Goal: Transaction & Acquisition: Subscribe to service/newsletter

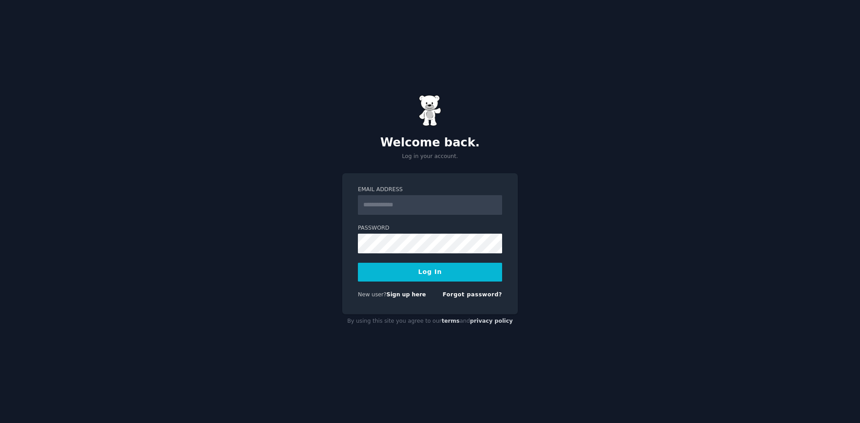
click at [384, 203] on input "Email Address" at bounding box center [430, 205] width 144 height 20
click at [310, 186] on div "Welcome back. Log in your account. Email Address Password Log In New user? Sign…" at bounding box center [430, 211] width 860 height 423
click at [374, 206] on input "Email Address" at bounding box center [430, 205] width 144 height 20
click at [319, 270] on div "Welcome back. Log in your account. Email Address Password Log In New user? Sign…" at bounding box center [430, 211] width 860 height 423
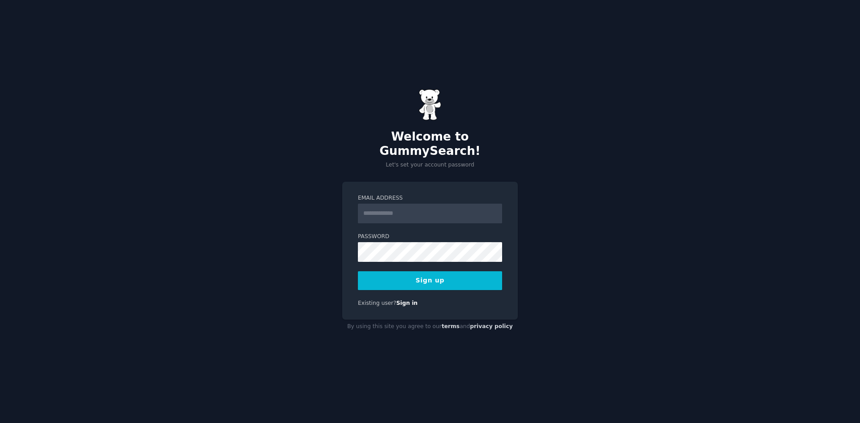
click at [378, 206] on input "Email Address" at bounding box center [430, 214] width 144 height 20
type input "**********"
click at [387, 258] on form "**********" at bounding box center [430, 242] width 144 height 96
click at [473, 272] on button "Sign up" at bounding box center [430, 281] width 144 height 19
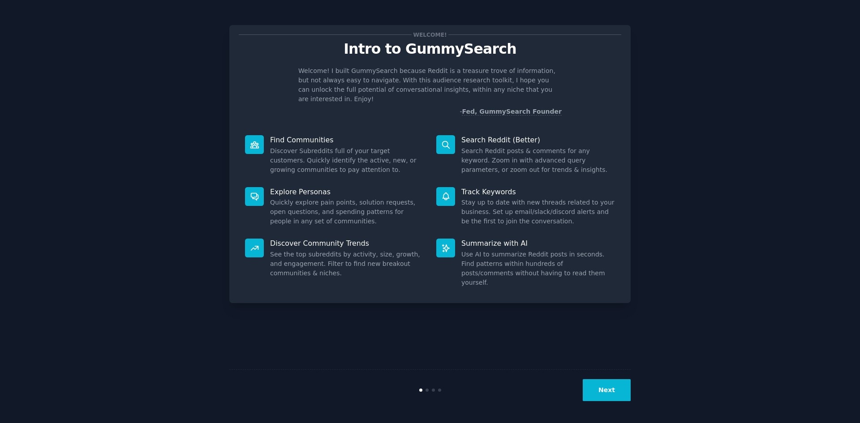
click at [673, 169] on div "Welcome! Intro to GummySearch Welcome! I built GummySearch because Reddit is a …" at bounding box center [430, 212] width 835 height 398
click at [608, 376] on div "Next" at bounding box center [429, 390] width 401 height 41
click at [615, 388] on button "Next" at bounding box center [607, 390] width 48 height 22
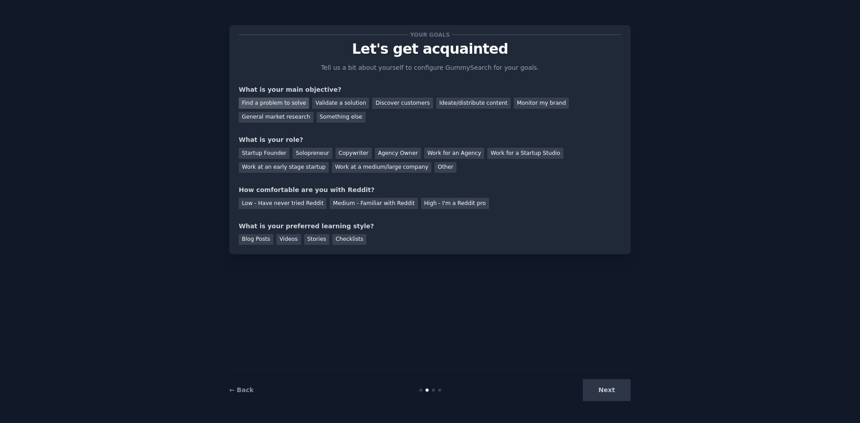
click at [274, 101] on div "Find a problem to solve" at bounding box center [274, 103] width 70 height 11
click at [324, 104] on div "Validate a solution" at bounding box center [340, 103] width 57 height 11
click at [268, 104] on div "Find a problem to solve" at bounding box center [274, 103] width 70 height 11
click at [257, 155] on div "Startup Founder" at bounding box center [264, 153] width 51 height 11
click at [299, 154] on div "Solopreneur" at bounding box center [312, 153] width 39 height 11
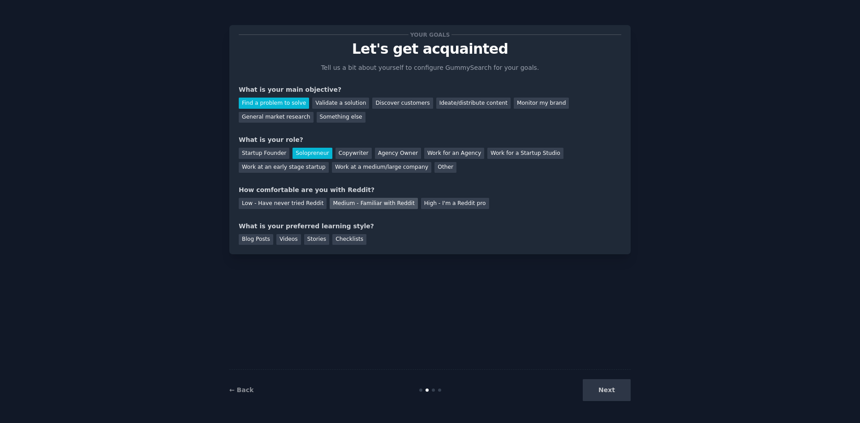
click at [358, 206] on div "Medium - Familiar with Reddit" at bounding box center [374, 203] width 88 height 11
click at [281, 237] on div "Videos" at bounding box center [288, 239] width 25 height 11
click at [610, 392] on button "Next" at bounding box center [607, 390] width 48 height 22
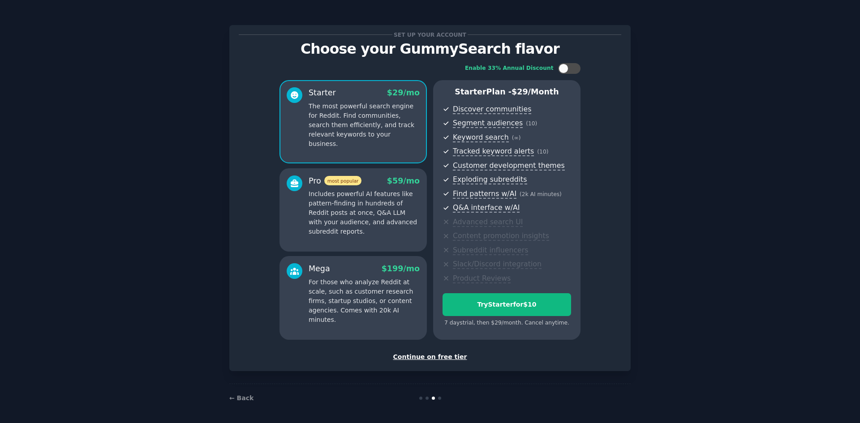
click at [670, 185] on div "Set up your account Choose your GummySearch flavor Enable 33% Annual Discount S…" at bounding box center [430, 213] width 835 height 400
click at [430, 355] on div "Continue on free tier" at bounding box center [430, 357] width 383 height 9
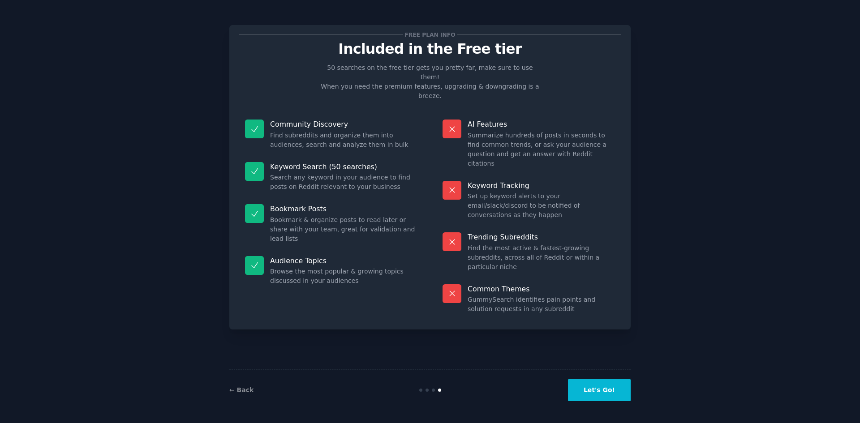
click at [578, 386] on button "Let's Go!" at bounding box center [599, 390] width 63 height 22
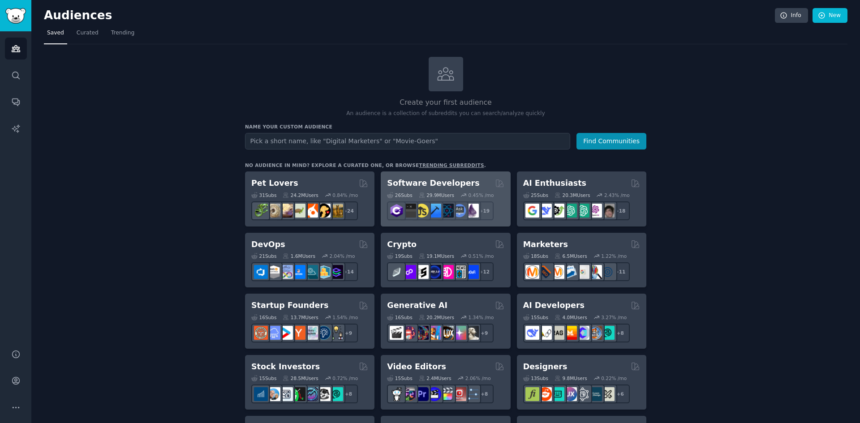
click at [463, 178] on div "Software Developers Curated by GummySearch" at bounding box center [445, 183] width 117 height 11
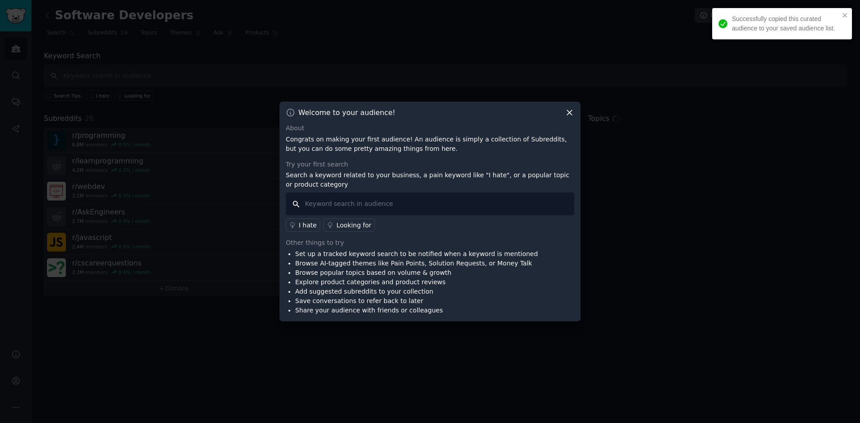
click at [354, 204] on input "text" at bounding box center [430, 204] width 289 height 23
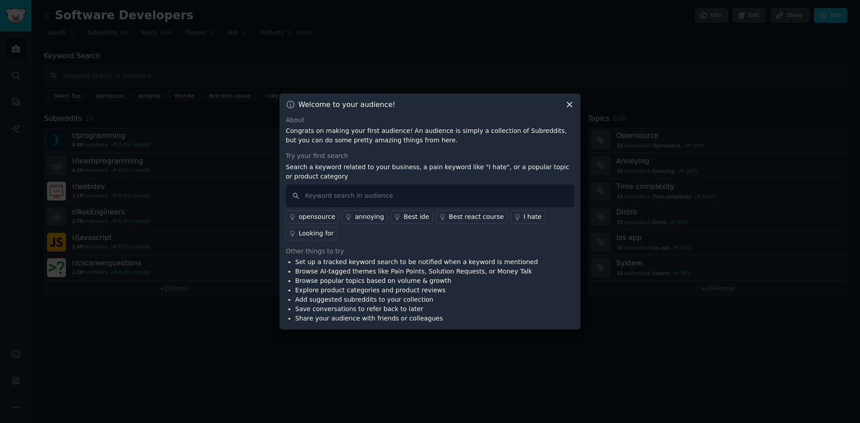
click at [404, 218] on div "Best ide" at bounding box center [417, 216] width 26 height 9
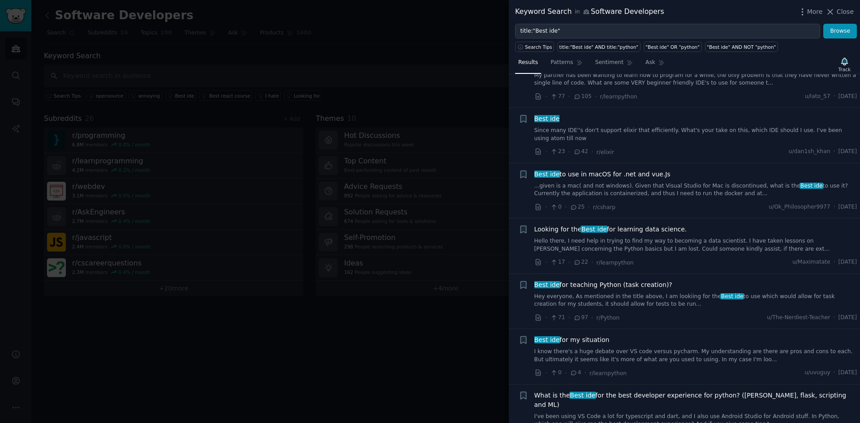
scroll to position [314, 0]
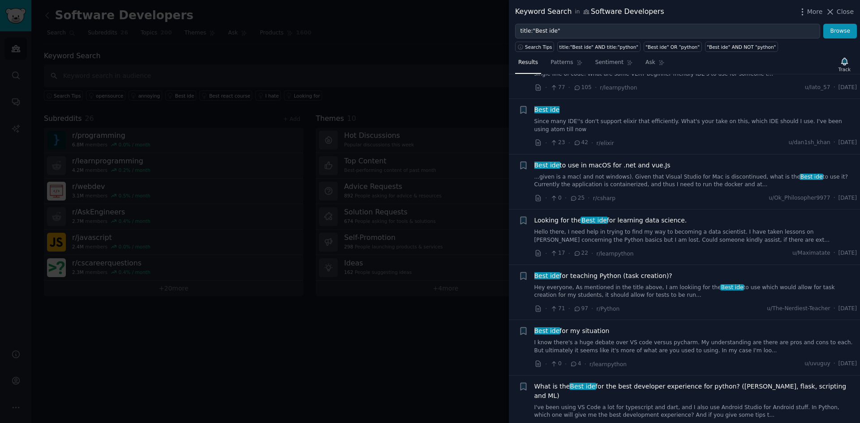
click at [277, 317] on div at bounding box center [430, 211] width 860 height 423
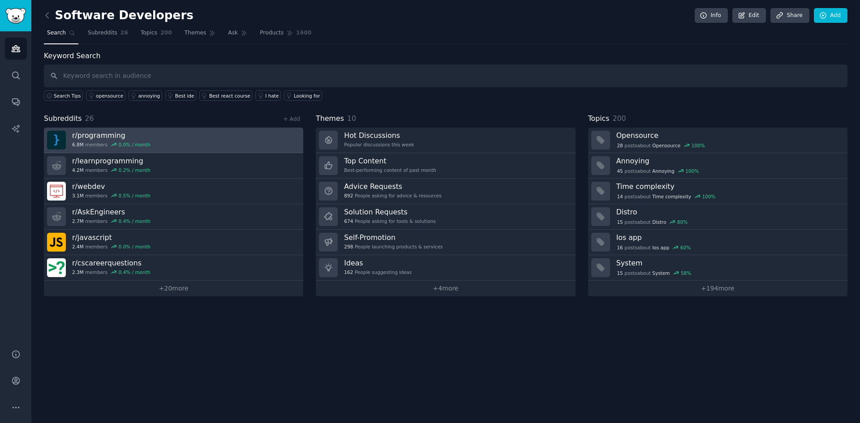
click at [151, 134] on link "r/ programming 6.8M members 0.0 % / month" at bounding box center [173, 141] width 259 height 26
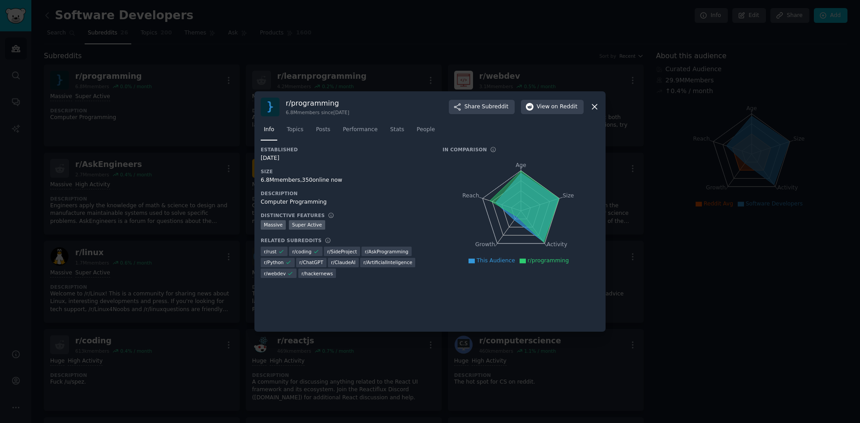
click at [377, 171] on h3 "Size" at bounding box center [345, 171] width 169 height 6
click at [19, 246] on div at bounding box center [430, 211] width 860 height 423
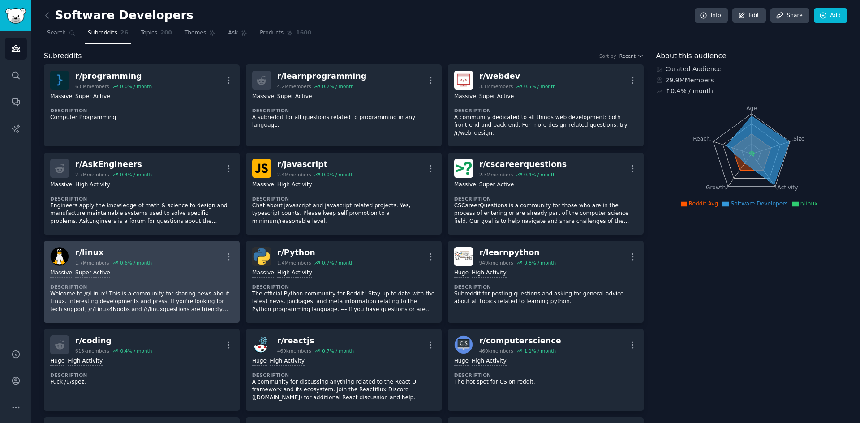
scroll to position [45, 0]
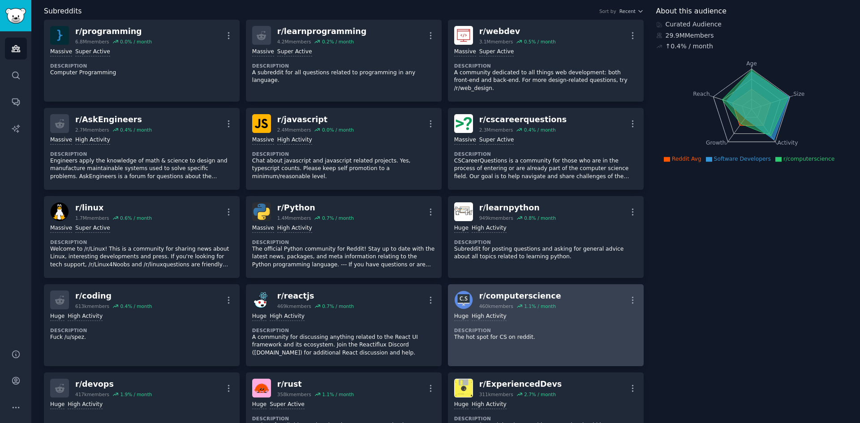
click at [504, 313] on div ">= 80th percentile for submissions / day Huge High Activity" at bounding box center [545, 317] width 183 height 9
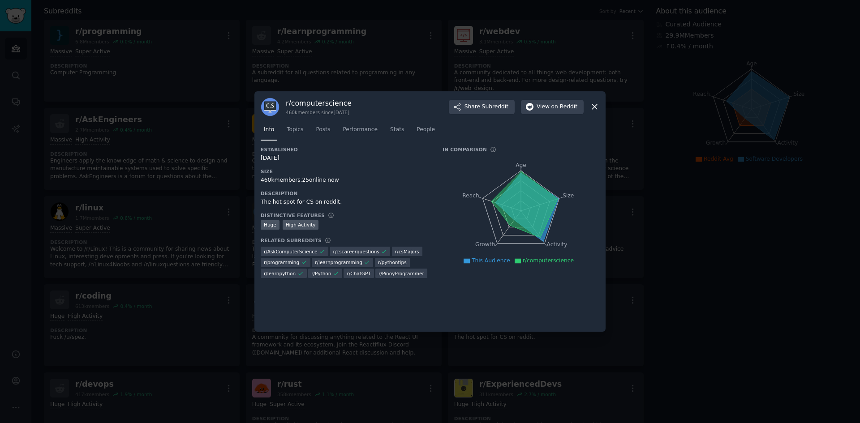
click at [596, 103] on icon at bounding box center [594, 106] width 9 height 9
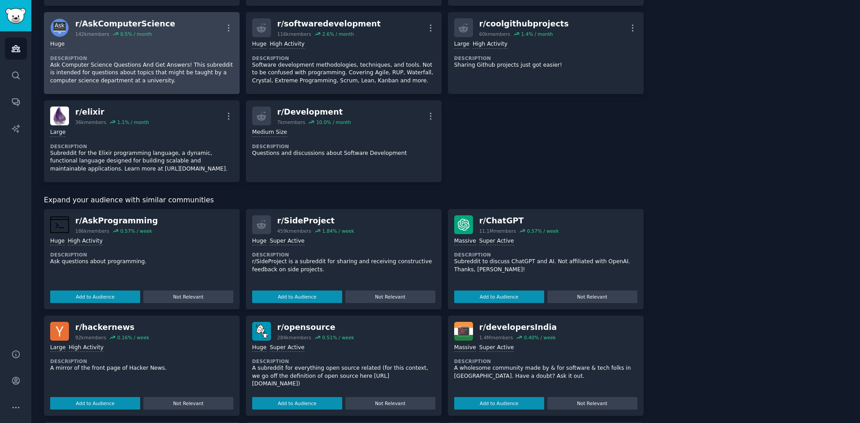
scroll to position [672, 0]
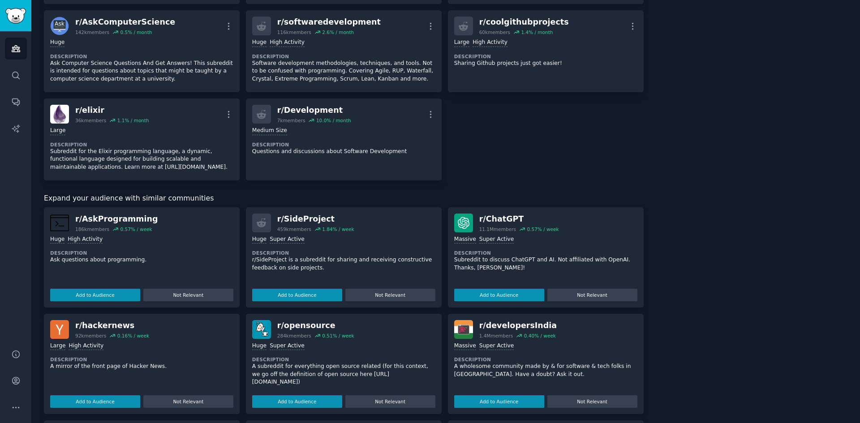
click at [329, 256] on p "r/SideProject is a subreddit for sharing and receiving constructive feedback on…" at bounding box center [343, 264] width 183 height 16
click at [266, 218] on icon at bounding box center [261, 222] width 9 height 9
click at [290, 214] on div "r/ SideProject" at bounding box center [315, 219] width 77 height 11
click at [315, 256] on p "r/SideProject is a subreddit for sharing and receiving constructive feedback on…" at bounding box center [343, 264] width 183 height 16
click at [285, 250] on dt "Description" at bounding box center [343, 253] width 183 height 6
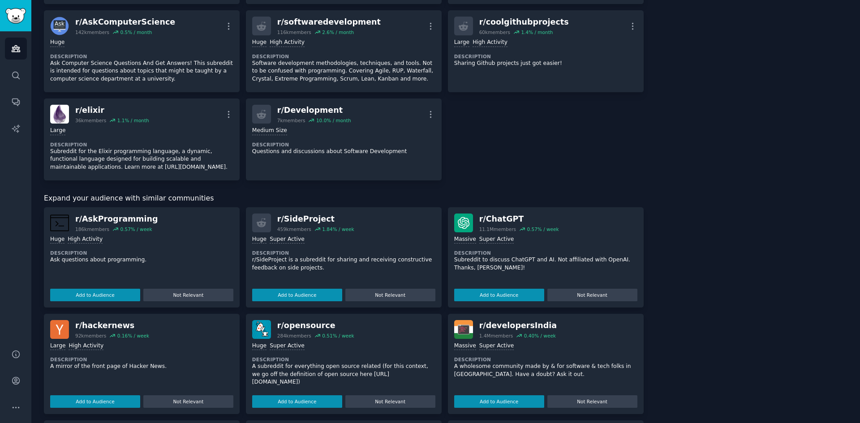
click at [285, 250] on dt "Description" at bounding box center [343, 253] width 183 height 6
click at [279, 233] on div ">= 95th percentile for submissions / day Huge Super Active Description r/SidePr…" at bounding box center [343, 267] width 183 height 69
click at [344, 226] on div "1.84 % / week" at bounding box center [338, 229] width 32 height 6
click at [306, 293] on button "Add to Audience" at bounding box center [297, 295] width 90 height 13
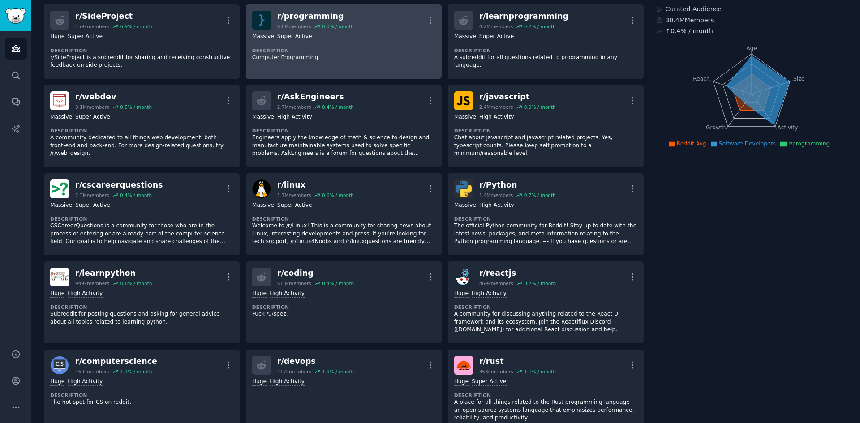
scroll to position [0, 0]
